Goal: Task Accomplishment & Management: Use online tool/utility

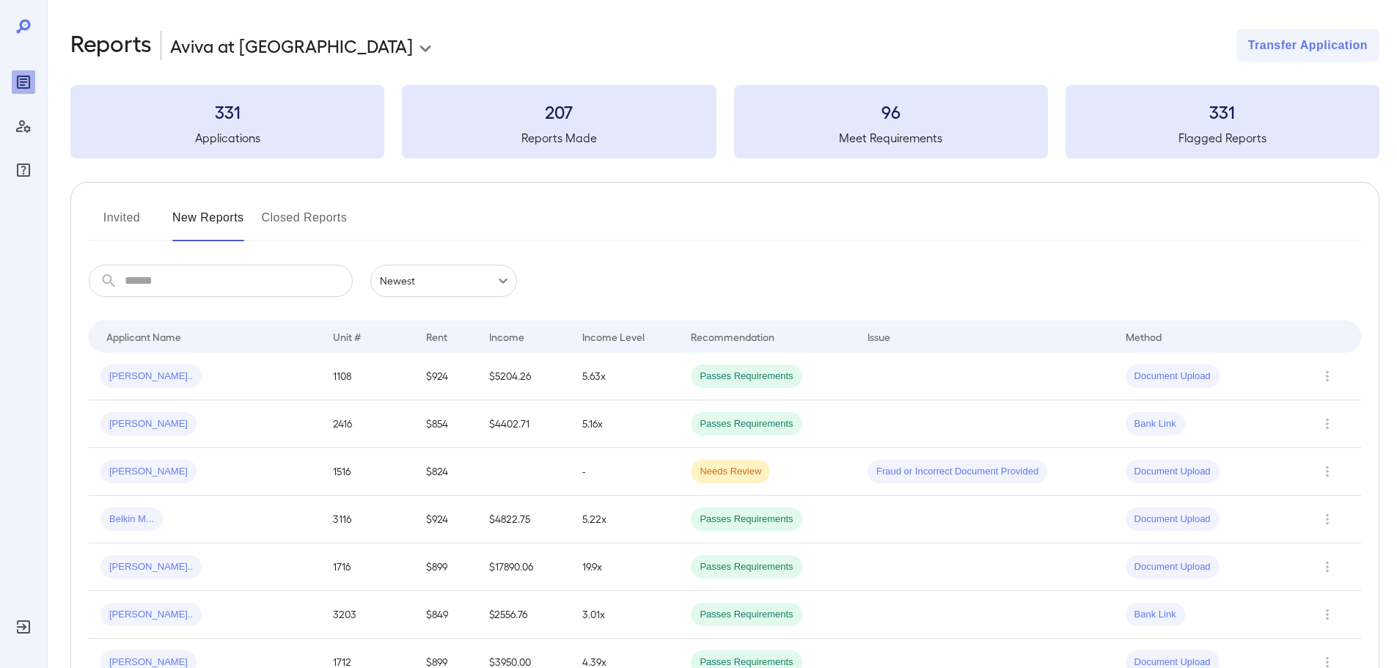
click at [120, 220] on button "Invited" at bounding box center [122, 223] width 66 height 35
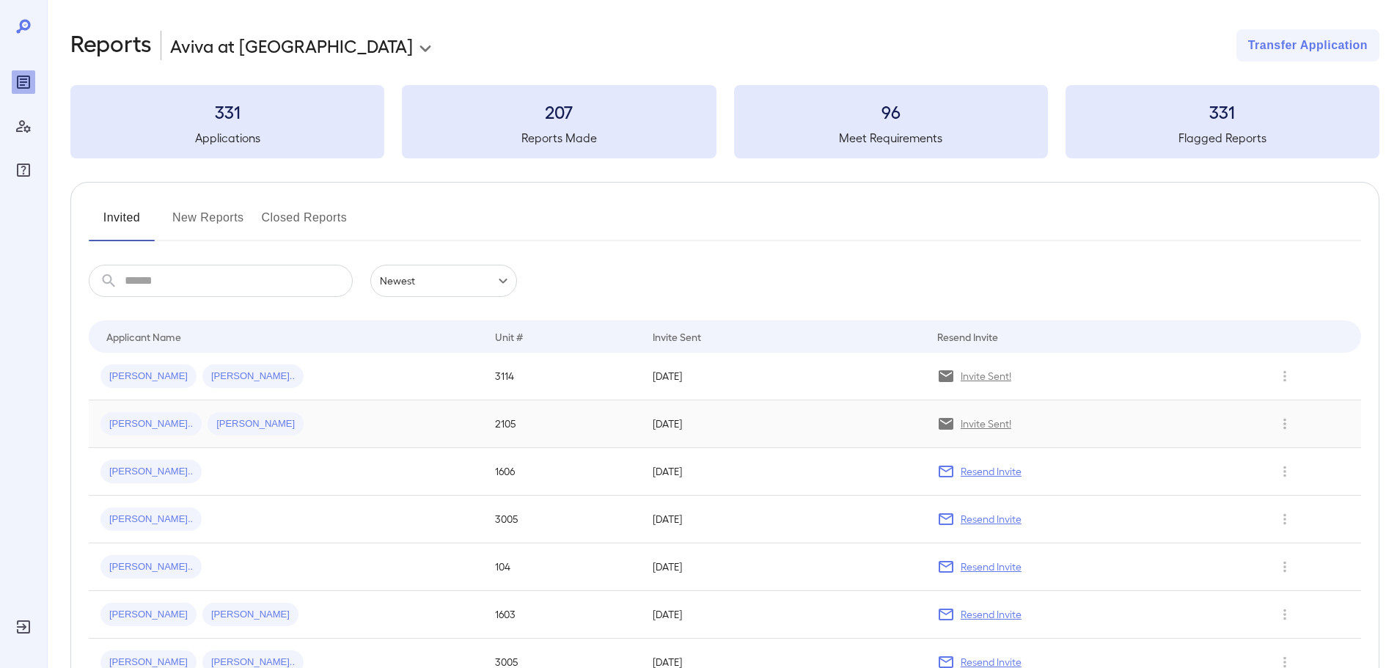
click at [121, 420] on span "[PERSON_NAME].." at bounding box center [150, 424] width 101 height 14
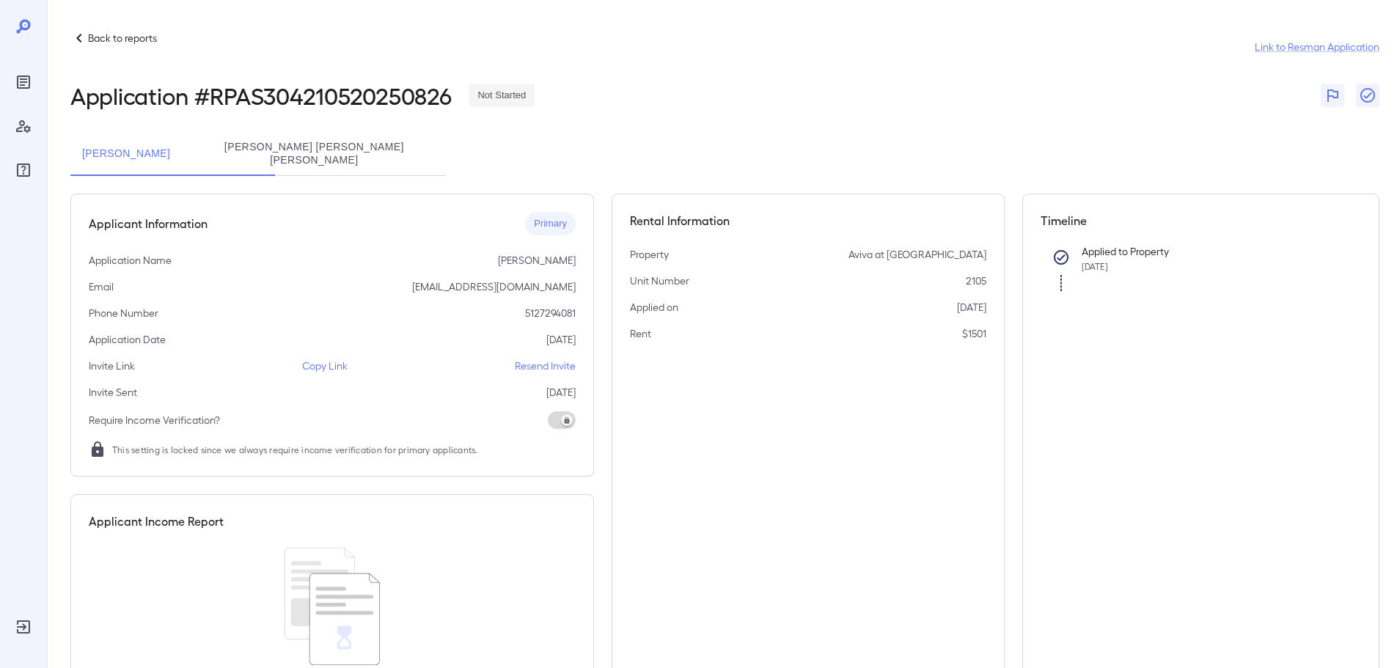
click at [323, 359] on p "Copy Link" at bounding box center [324, 366] width 45 height 15
click at [337, 141] on button "[PERSON_NAME] [PERSON_NAME] [PERSON_NAME]" at bounding box center [314, 154] width 264 height 44
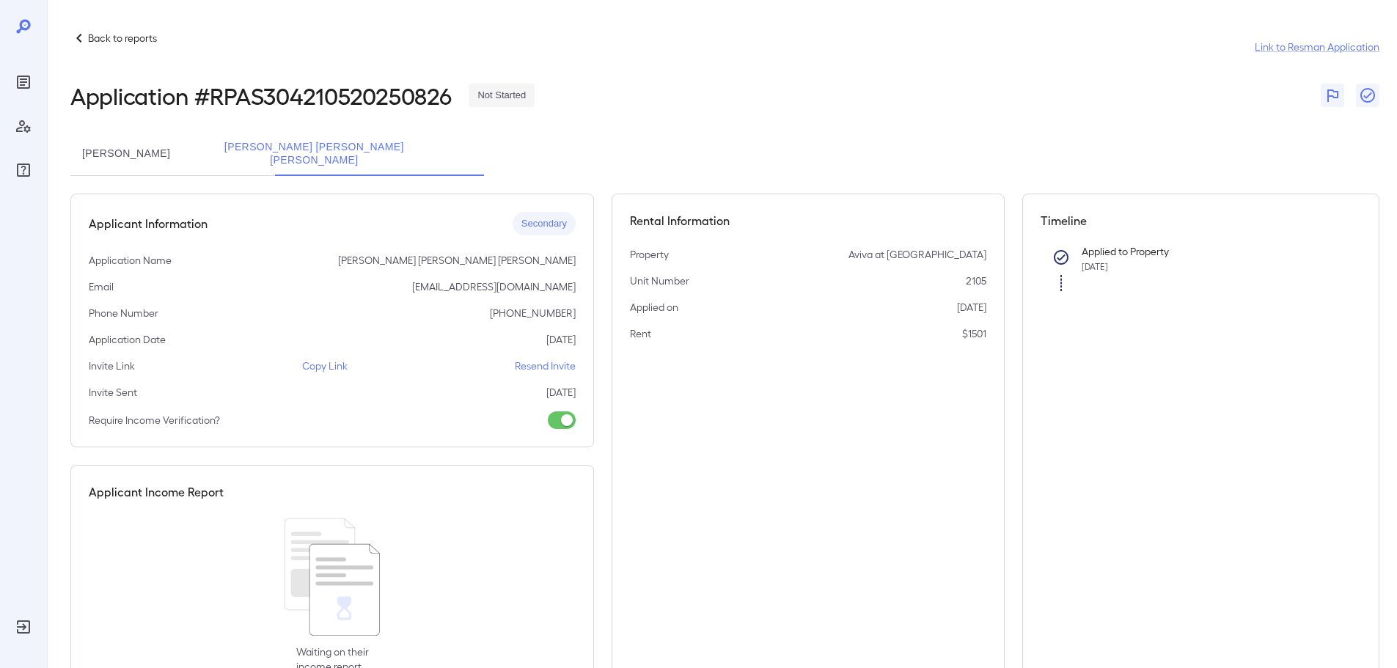
click at [318, 362] on p "Copy Link" at bounding box center [324, 366] width 45 height 15
click at [173, 150] on button "[PERSON_NAME]" at bounding box center [125, 154] width 111 height 44
